Goal: Find specific page/section: Find specific page/section

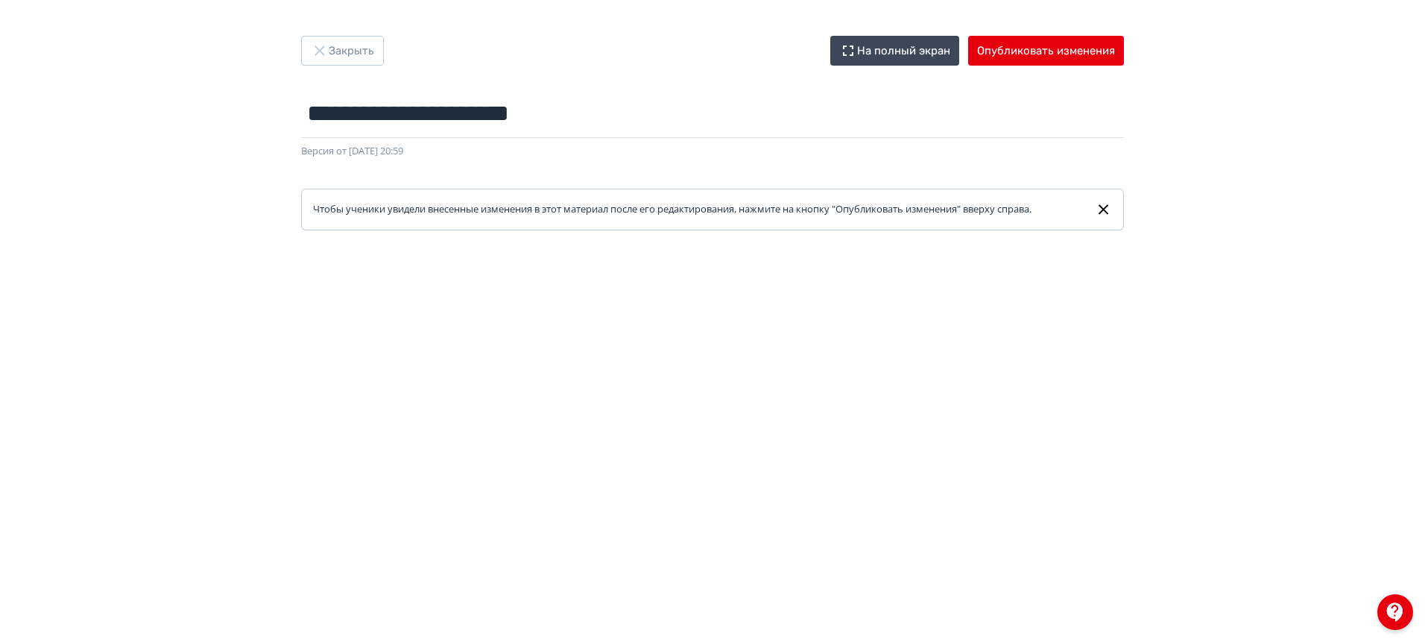
click at [350, 48] on button "Закрыть" at bounding box center [342, 51] width 83 height 30
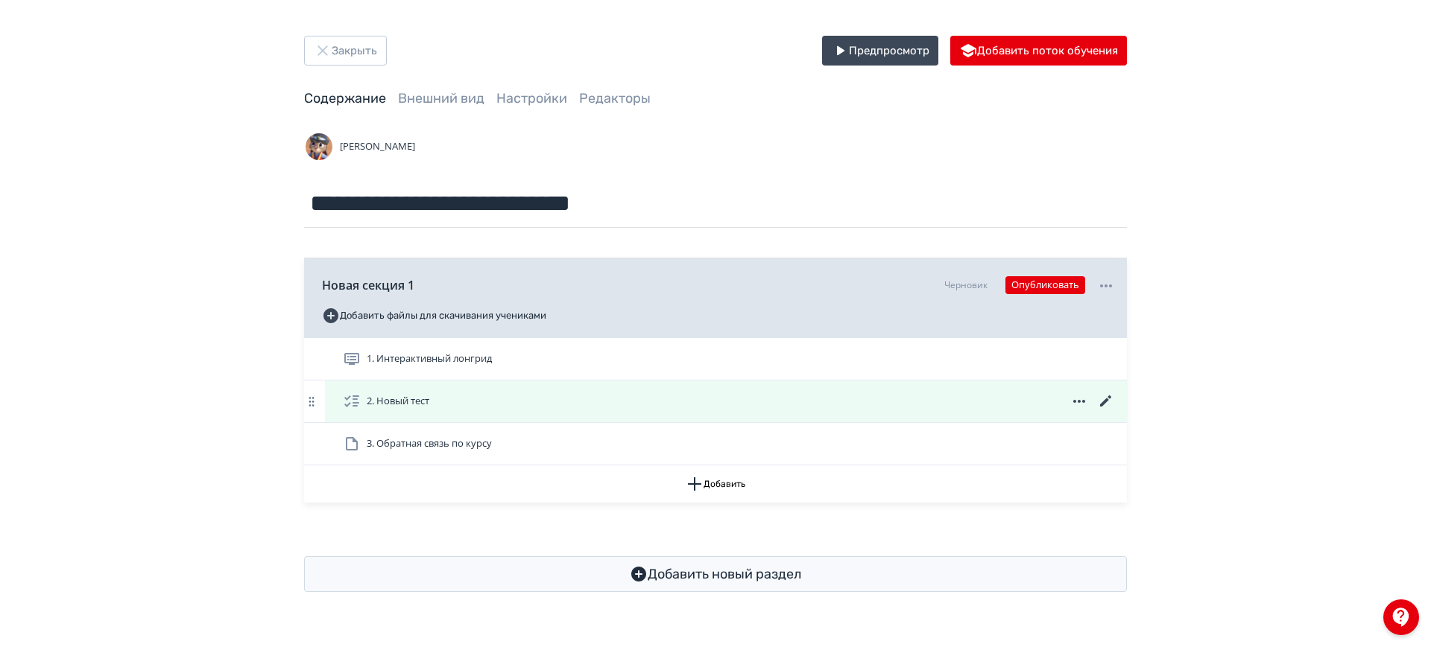
click at [1103, 404] on icon at bounding box center [1105, 401] width 11 height 11
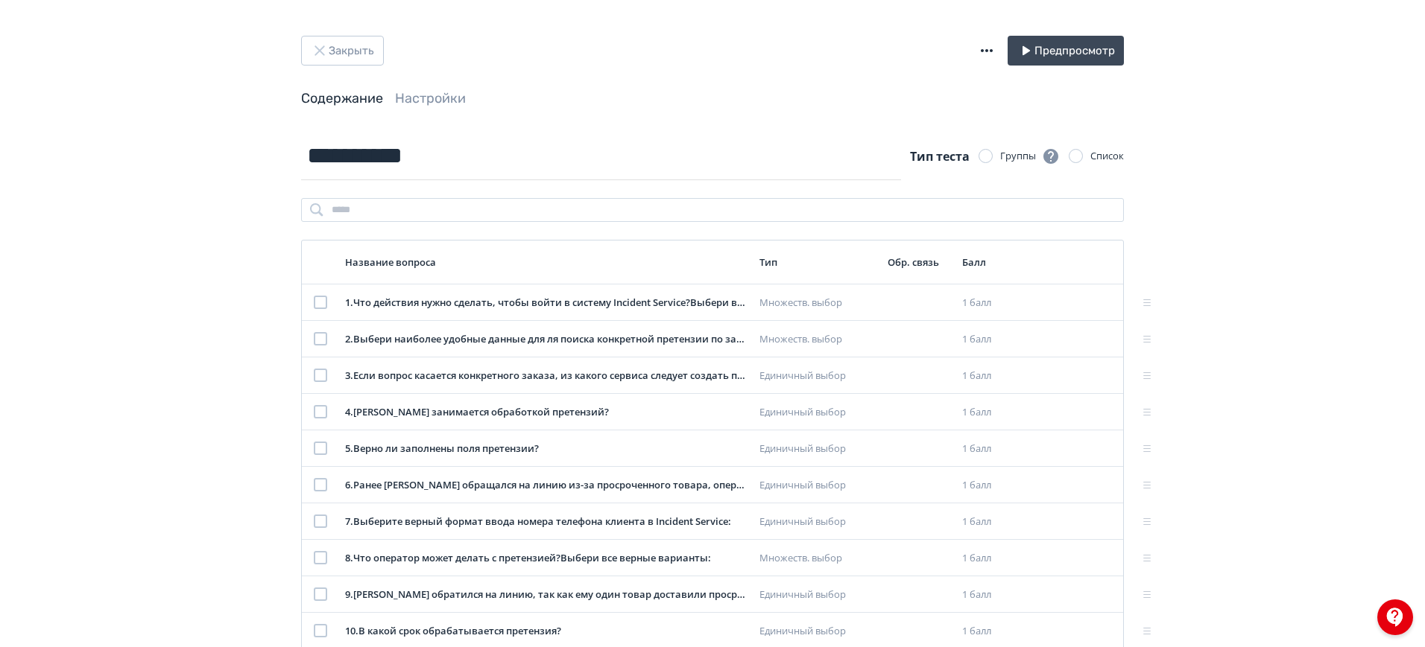
click at [421, 84] on header "Закрыть Предпросмотр Содержание Настройки" at bounding box center [712, 72] width 823 height 72
click at [412, 97] on link "Настройки" at bounding box center [430, 98] width 71 height 16
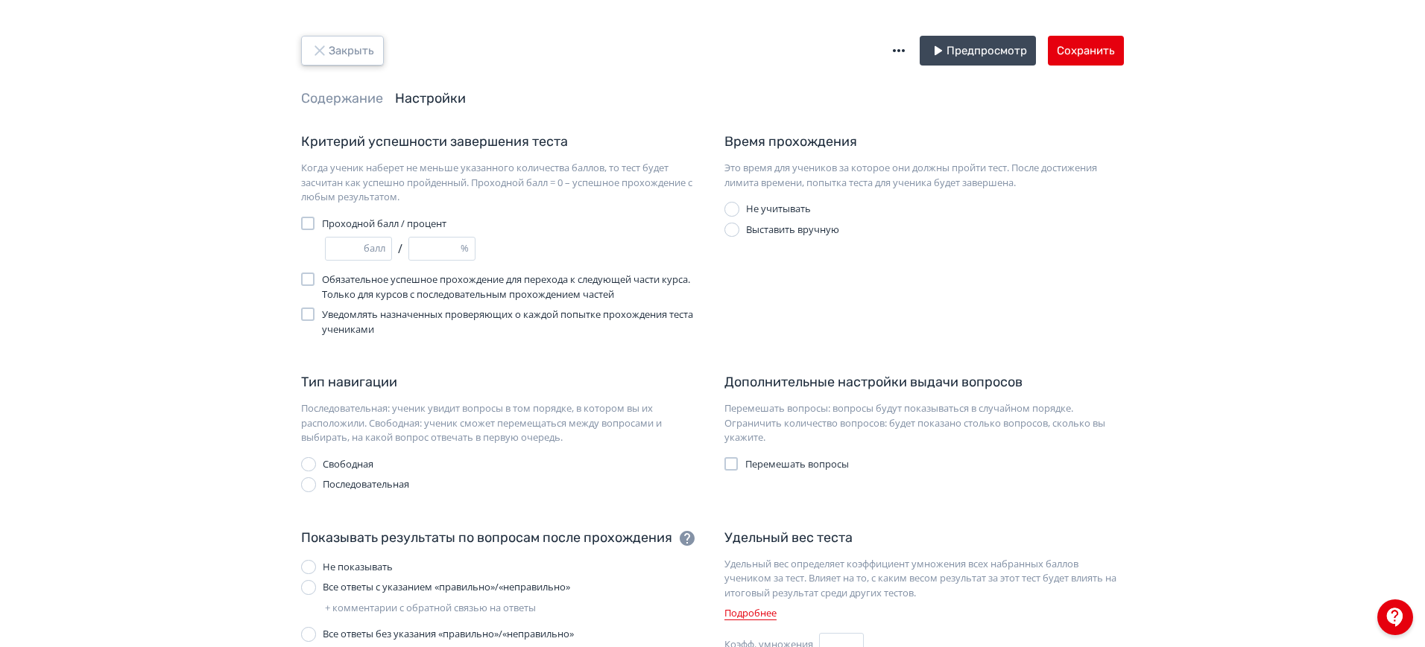
click at [349, 39] on button "Закрыть" at bounding box center [342, 51] width 83 height 30
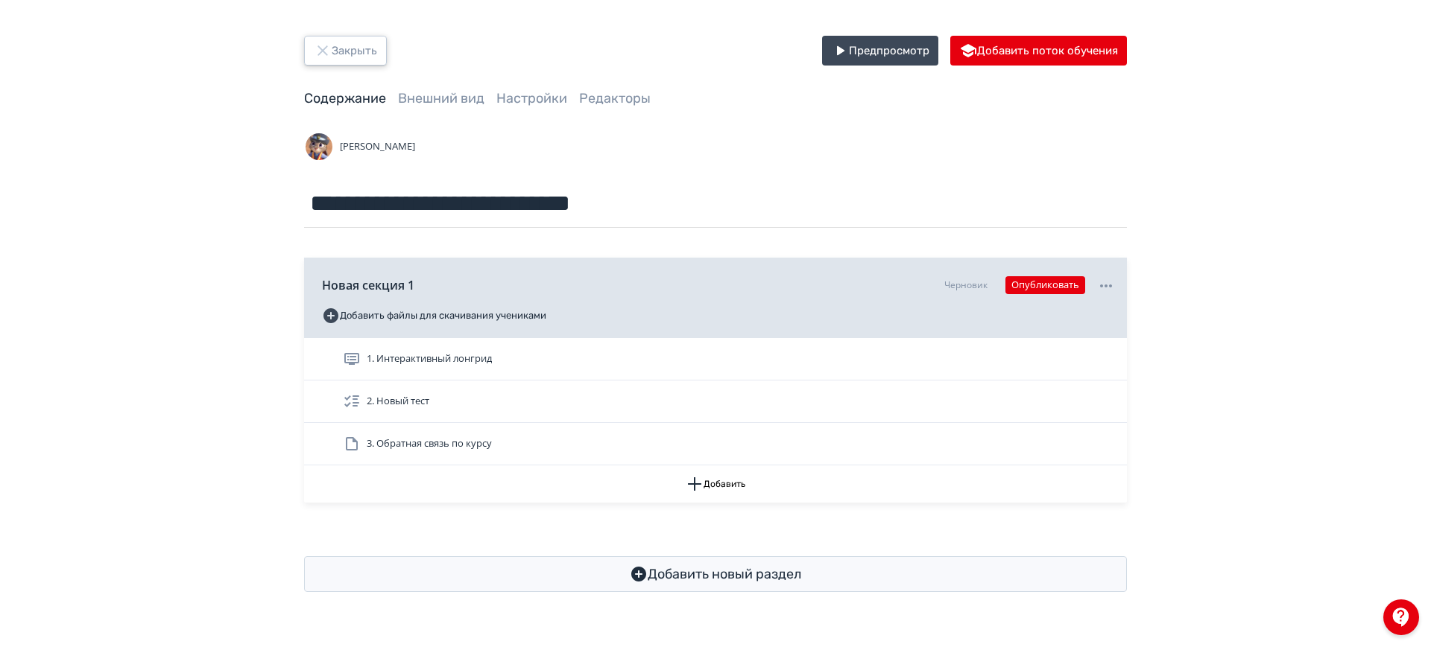
click at [356, 45] on button "Закрыть" at bounding box center [345, 51] width 83 height 30
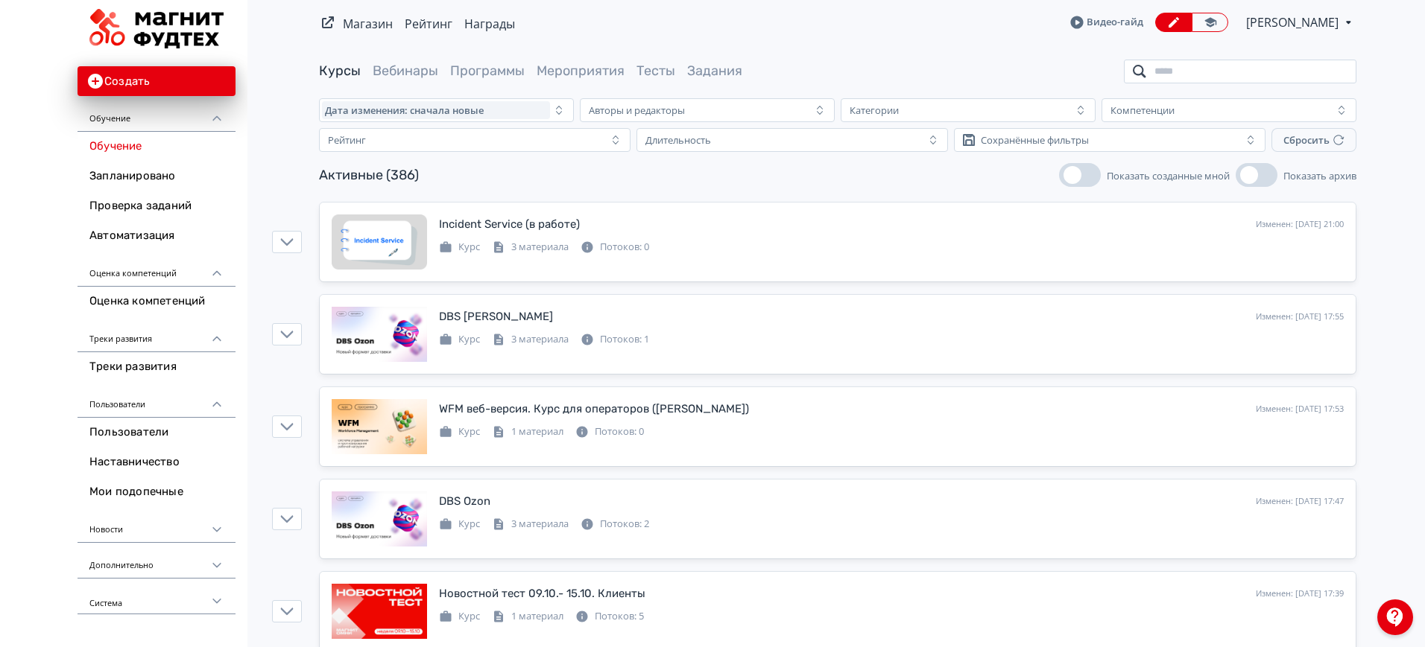
click at [1241, 66] on input "search" at bounding box center [1240, 72] width 232 height 24
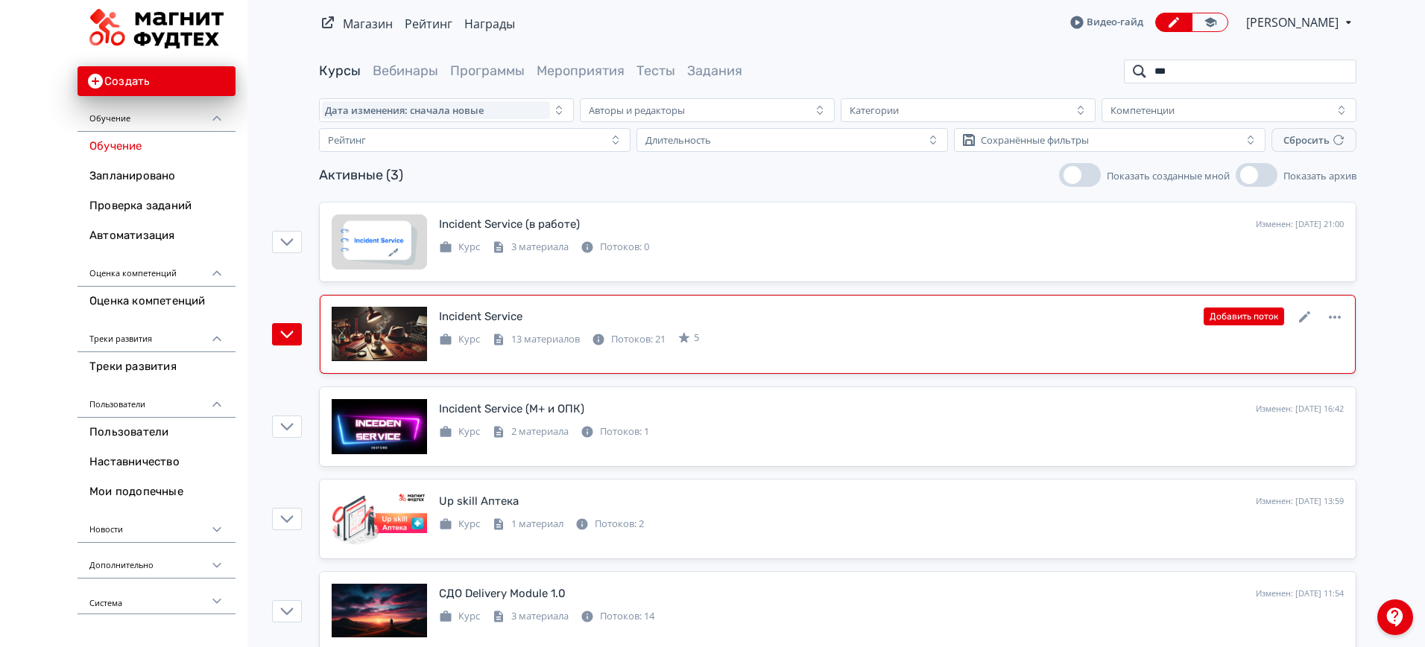
type input "***"
click at [1301, 316] on icon at bounding box center [1305, 317] width 18 height 18
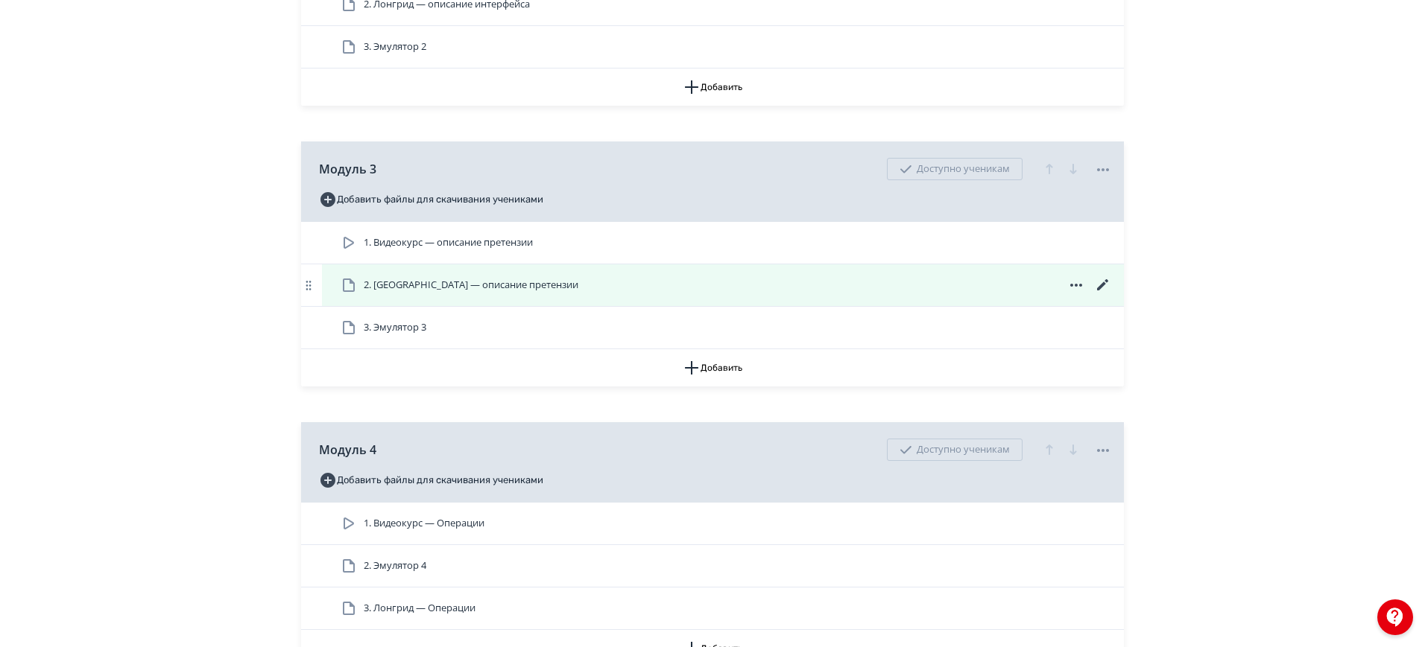
scroll to position [466, 0]
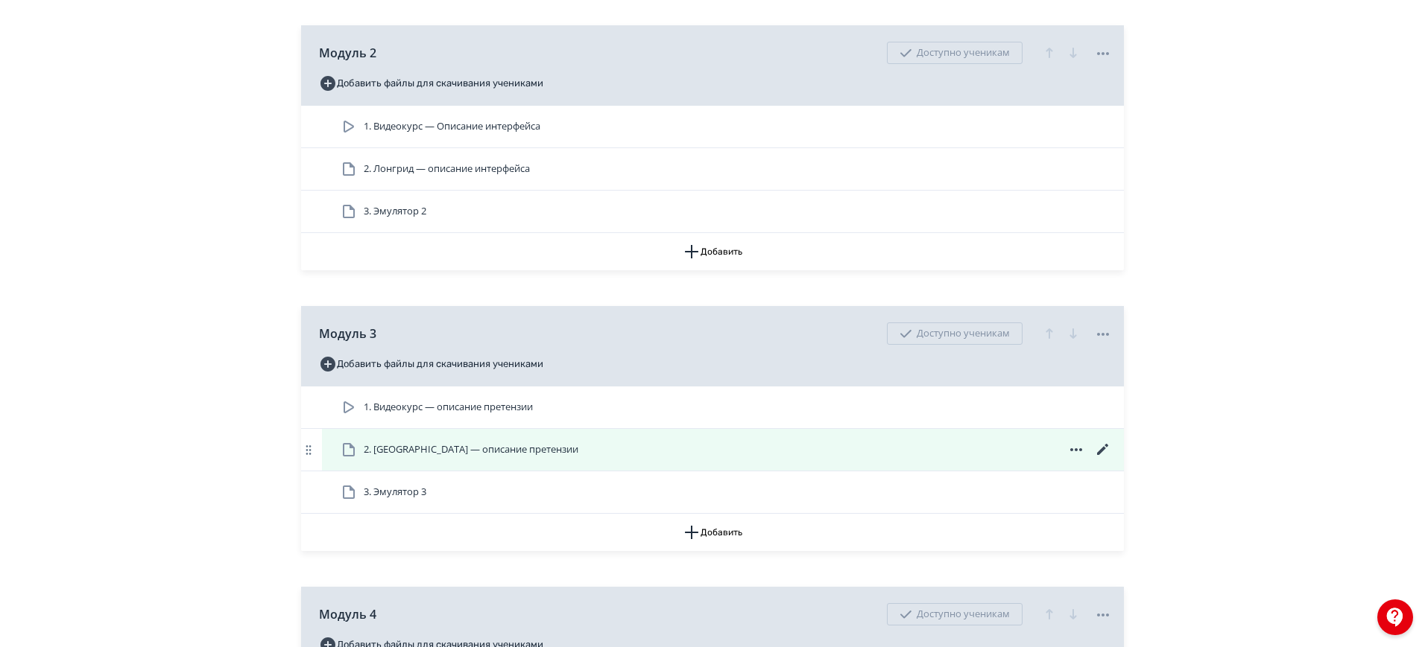
click at [1106, 446] on icon at bounding box center [1102, 449] width 11 height 11
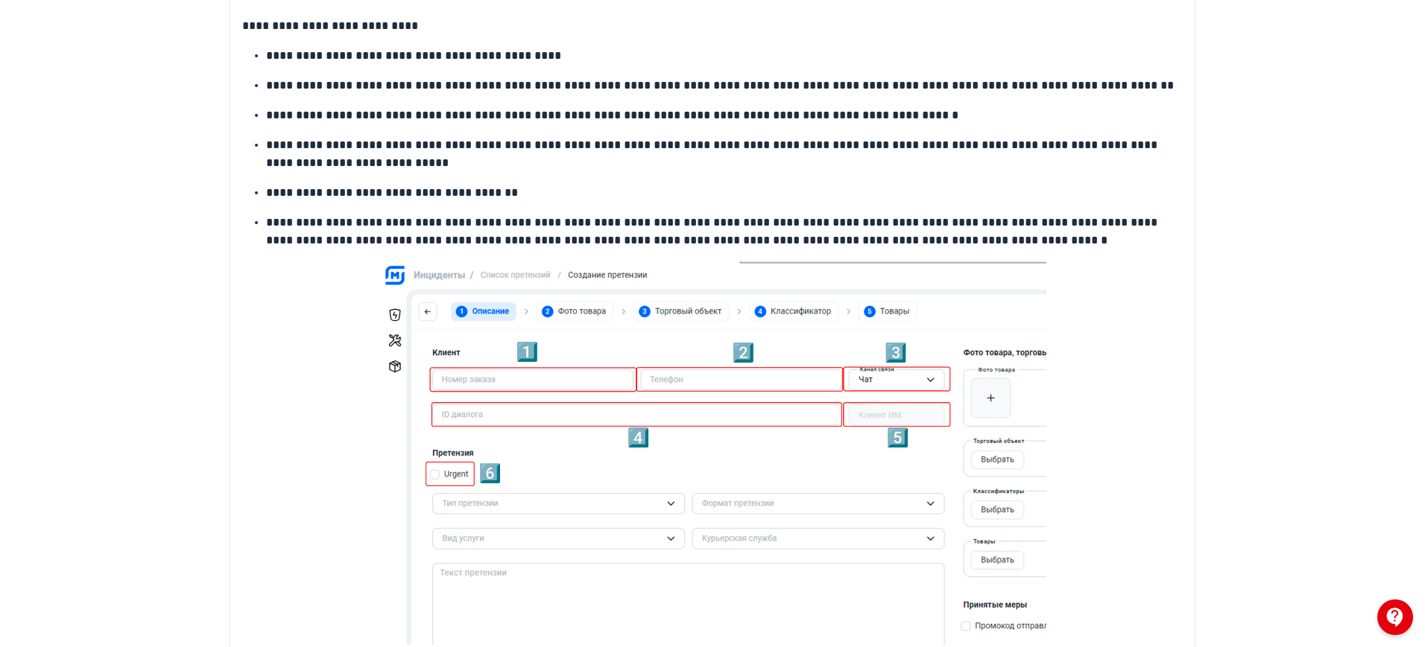
scroll to position [559, 0]
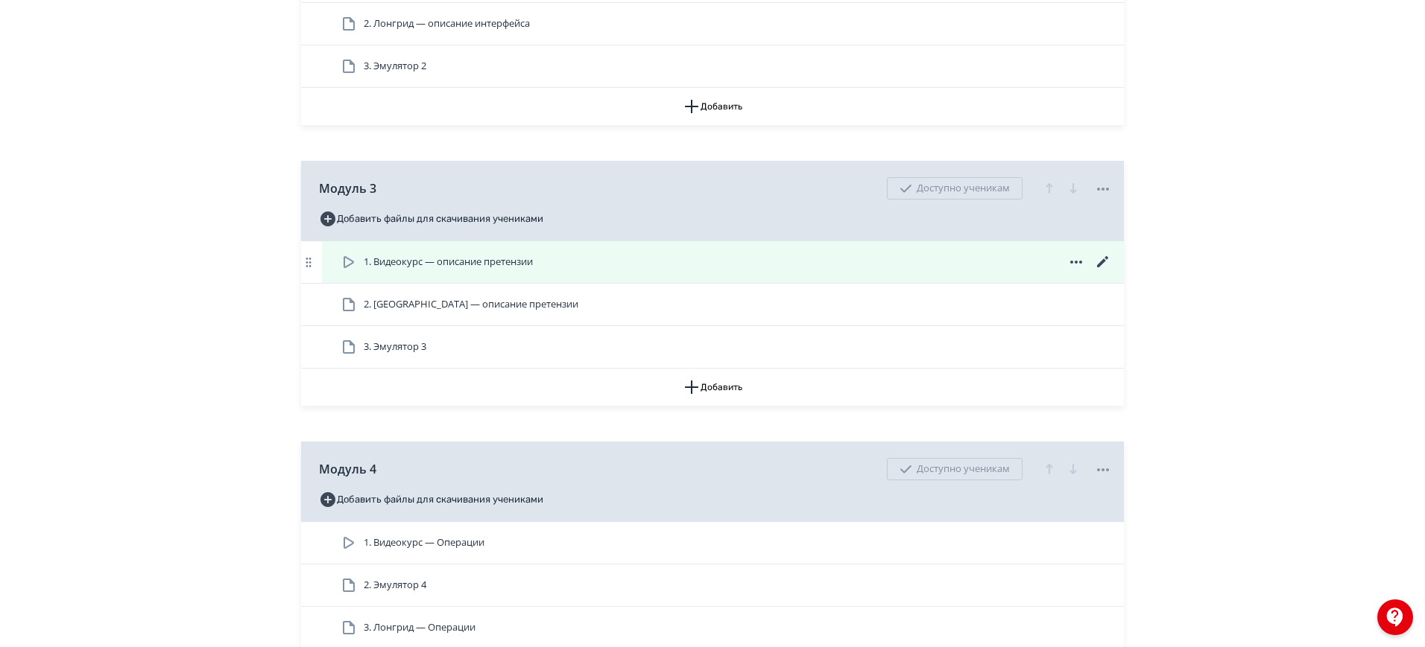
scroll to position [652, 0]
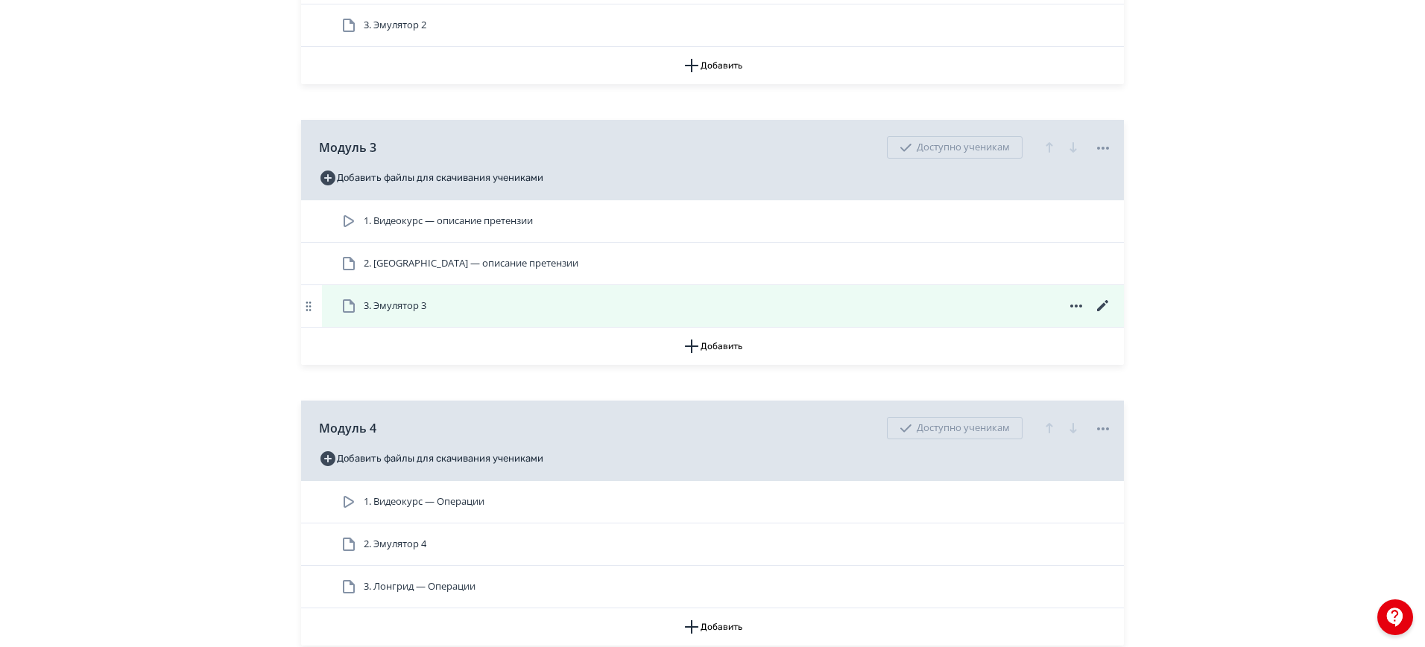
click at [717, 299] on div "3. Эмулятор 3" at bounding box center [726, 306] width 772 height 18
